Goal: Information Seeking & Learning: Learn about a topic

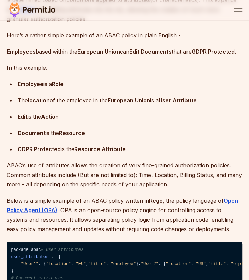
scroll to position [691, 0]
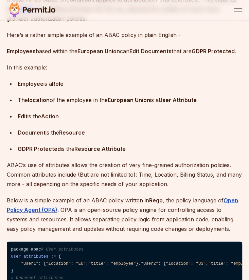
click at [111, 69] on p "In this example:" at bounding box center [124, 68] width 235 height 10
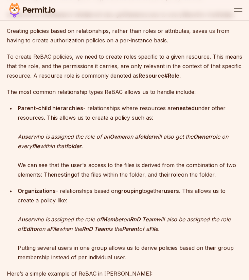
scroll to position [1234, 0]
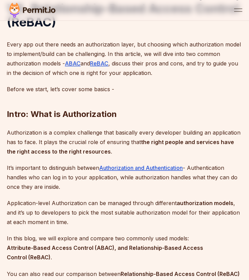
scroll to position [347, 0]
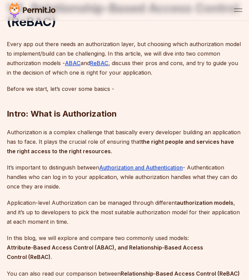
click at [88, 144] on strong "the right people and services have the right access to the right resources" at bounding box center [120, 146] width 227 height 16
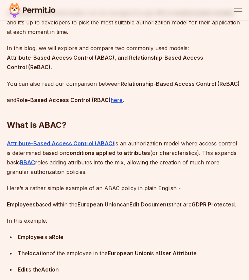
scroll to position [548, 0]
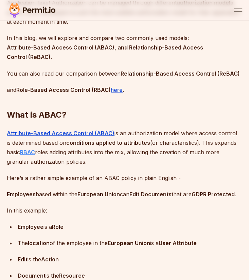
click at [32, 149] on strong "RBAC" at bounding box center [27, 152] width 15 height 7
click at [184, 140] on p "Attribute-Based Access Control (ABAC) is an authorization model where access co…" at bounding box center [124, 147] width 235 height 38
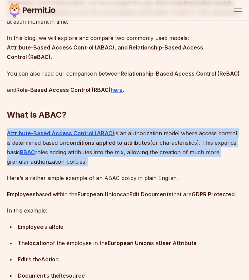
click at [184, 140] on p "Attribute-Based Access Control (ABAC) is an authorization model where access co…" at bounding box center [124, 147] width 235 height 38
copy p "Attribute-Based Access Control (ABAC) is an authorization model where access co…"
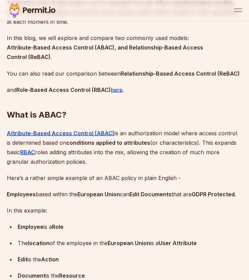
click at [106, 86] on p "and Role-Based Access Control (RBAC) here ." at bounding box center [124, 90] width 235 height 10
click at [143, 70] on strong "Relationship-Based Access Control (ReBAC)" at bounding box center [179, 73] width 119 height 7
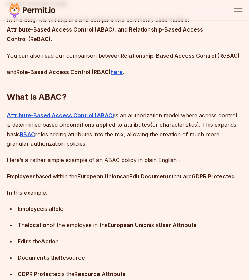
scroll to position [565, 0]
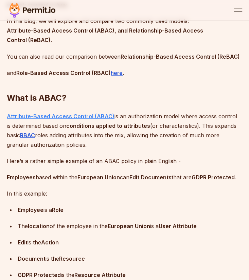
click at [94, 113] on strong "Attribute-Based Access Control (ABAC)" at bounding box center [61, 116] width 108 height 7
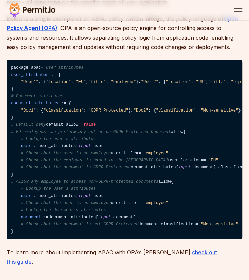
scroll to position [1165, 0]
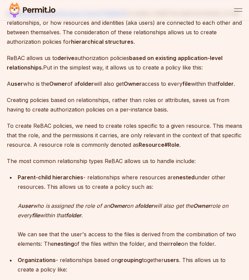
click at [94, 17] on strong "Relationship-Based Access Control (ReBAC)" at bounding box center [66, 13] width 119 height 7
click at [106, 46] on p "Relationship-Based Access Control (ReBAC) is a policy model focused exclusively…" at bounding box center [124, 27] width 235 height 38
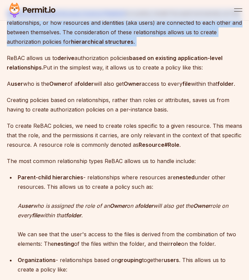
click at [106, 46] on p "Relationship-Based Access Control (ReBAC) is a policy model focused exclusively…" at bounding box center [124, 27] width 235 height 38
copy p "Relationship-Based Access Control (ReBAC) is a policy model focused exclusively…"
click at [81, 46] on p "Relationship-Based Access Control (ReBAC) is a policy model focused exclusively…" at bounding box center [124, 27] width 235 height 38
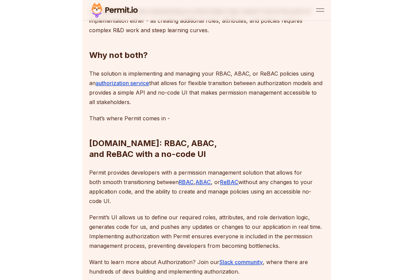
scroll to position [2677, 0]
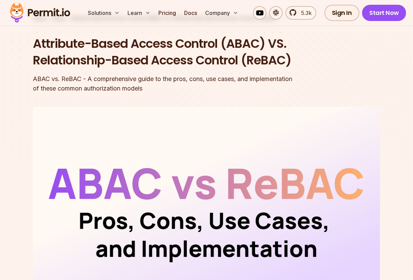
scroll to position [0, 0]
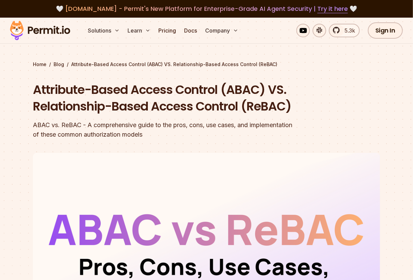
click at [164, 139] on div "ABAC vs. ReBAC - A comprehensive guide to the pros, cons, use cases, and implem…" at bounding box center [163, 129] width 261 height 19
click at [71, 97] on h1 "Attribute-Based Access Control (ABAC) VS. Relationship-Based Access Control (Re…" at bounding box center [163, 98] width 261 height 34
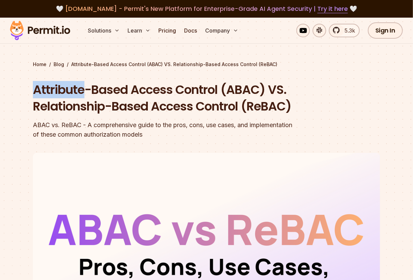
click at [71, 97] on h1 "Attribute-Based Access Control (ABAC) VS. Relationship-Based Access Control (Re…" at bounding box center [163, 98] width 261 height 34
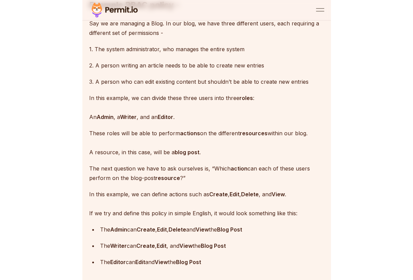
scroll to position [696, 0]
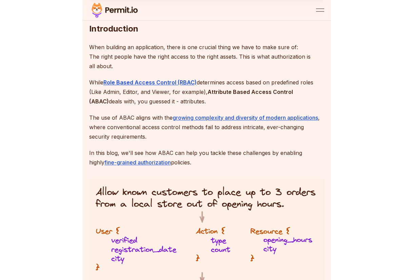
scroll to position [299, 0]
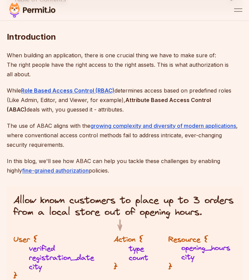
click at [100, 106] on p "While Role Based Access Control (RBAC) determines access based on predefined ro…" at bounding box center [124, 100] width 235 height 29
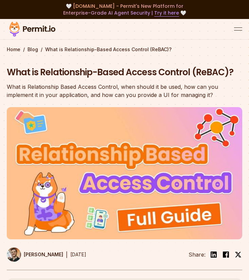
click at [88, 83] on div "What is Relationship Based Access Control, when should it be used, how can you …" at bounding box center [124, 91] width 235 height 16
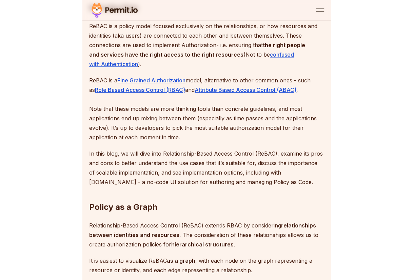
scroll to position [319, 0]
